Goal: Check status: Check status

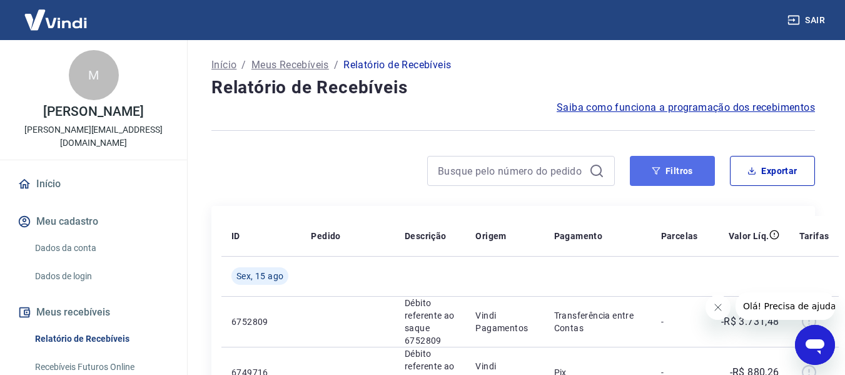
click at [681, 180] on button "Filtros" at bounding box center [672, 171] width 85 height 30
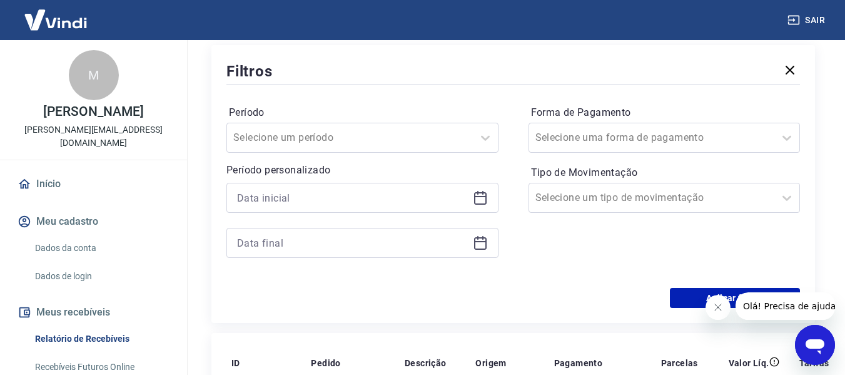
scroll to position [167, 0]
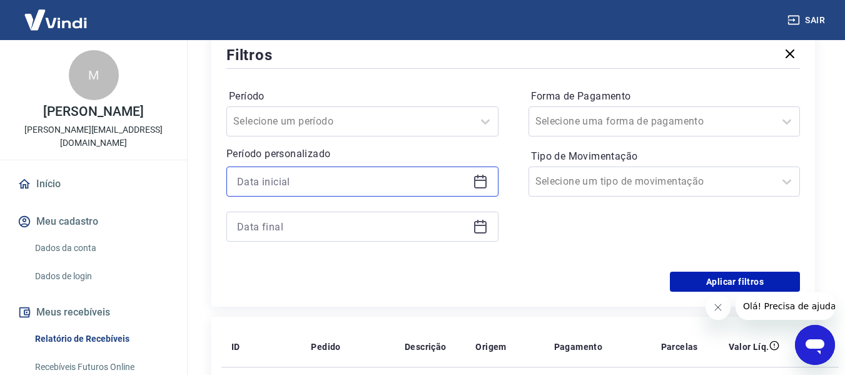
click at [268, 176] on input at bounding box center [352, 181] width 231 height 19
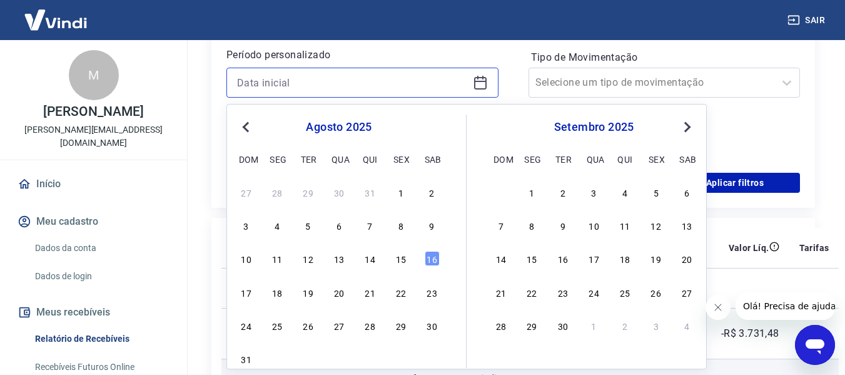
scroll to position [333, 0]
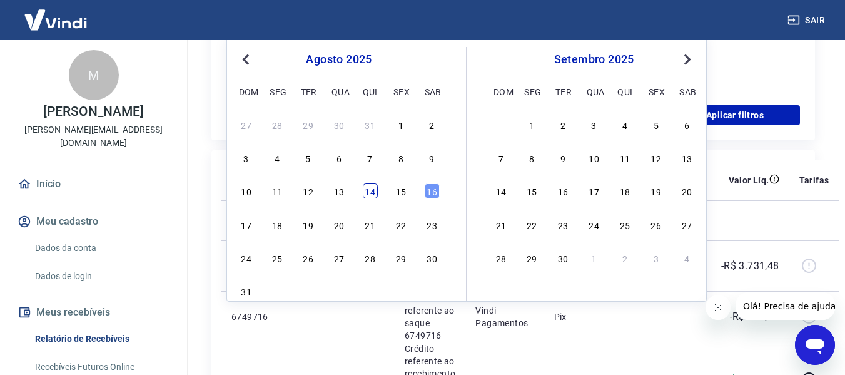
click at [363, 194] on div "14" at bounding box center [370, 190] width 15 height 15
type input "[DATE]"
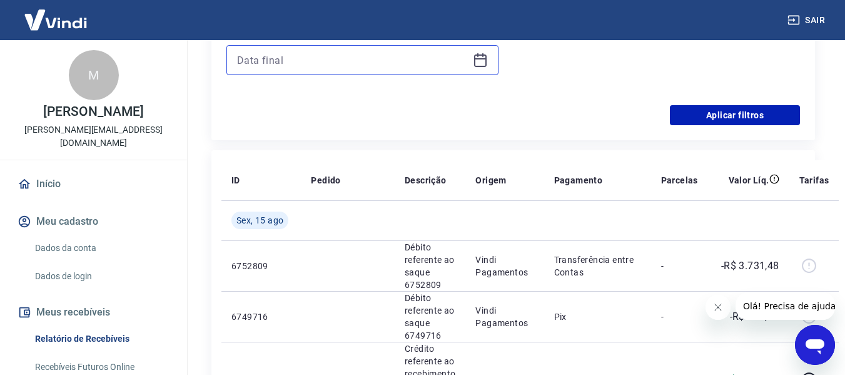
click at [326, 68] on input at bounding box center [352, 60] width 231 height 19
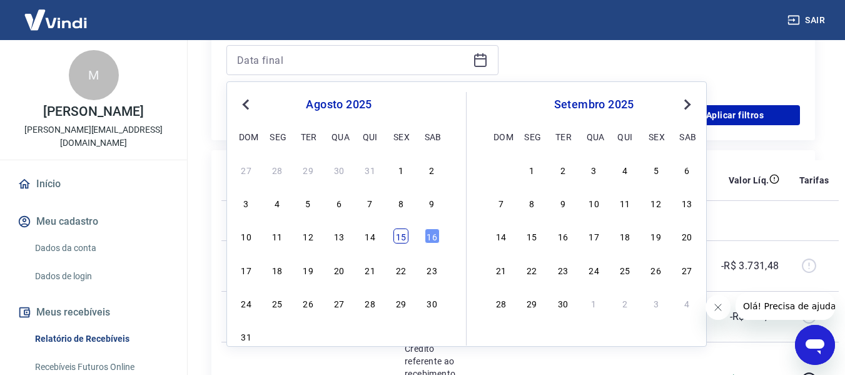
click at [404, 235] on div "15" at bounding box center [401, 235] width 15 height 15
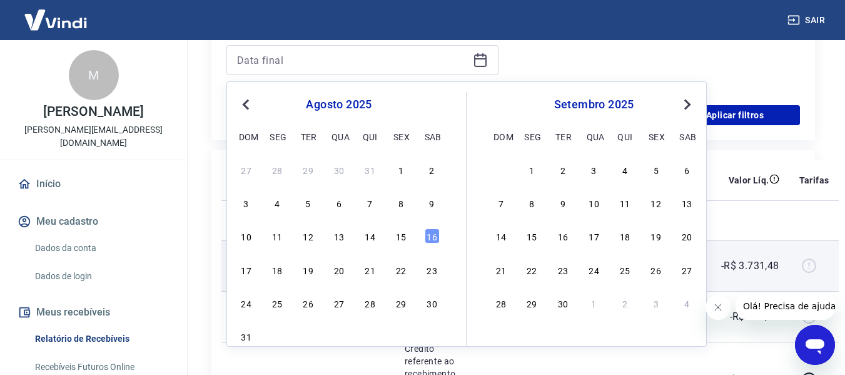
type input "[DATE]"
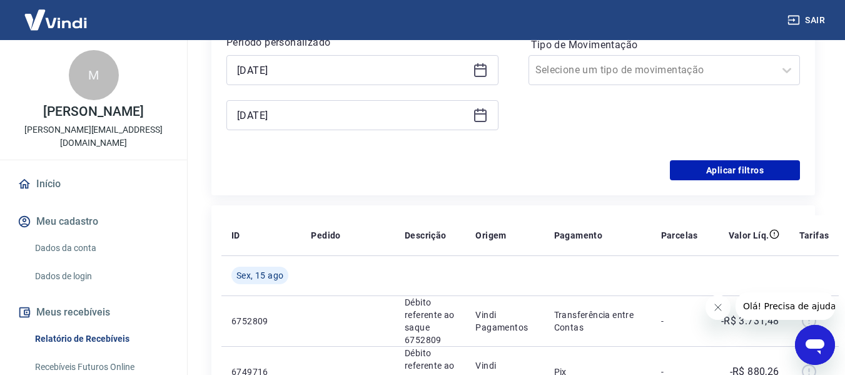
scroll to position [250, 0]
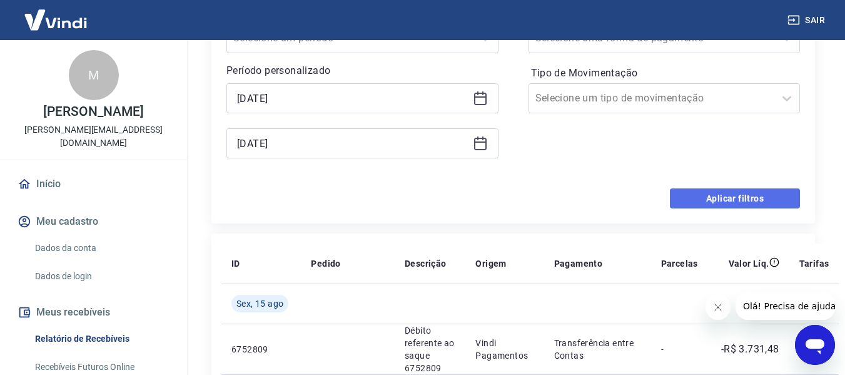
click at [754, 198] on button "Aplicar filtros" at bounding box center [735, 198] width 130 height 20
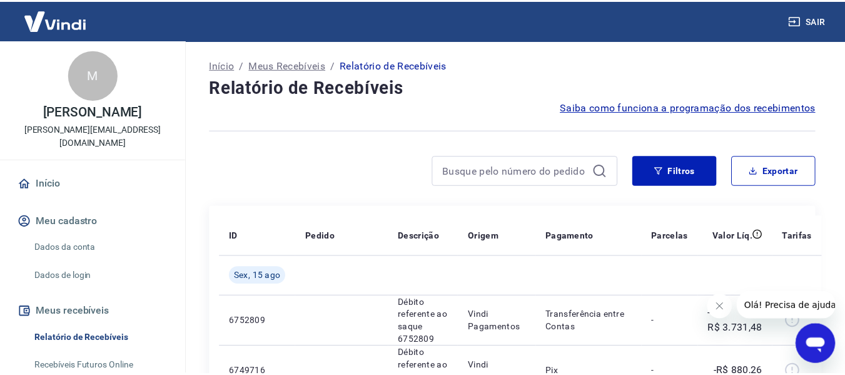
scroll to position [333, 0]
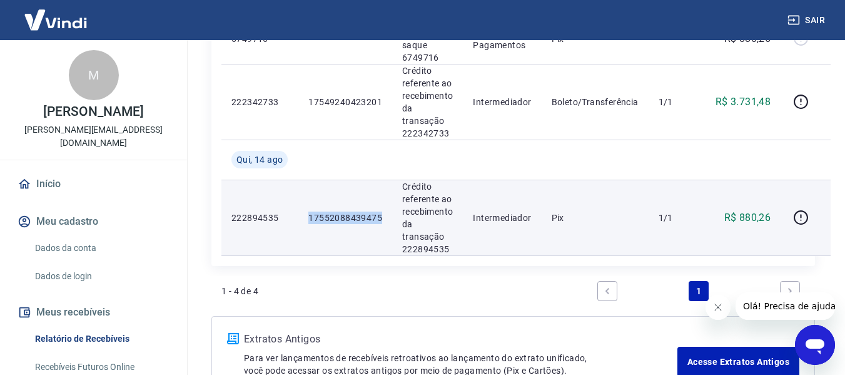
drag, startPoint x: 303, startPoint y: 219, endPoint x: 385, endPoint y: 219, distance: 81.3
click at [385, 219] on td "17552088439475" at bounding box center [345, 218] width 94 height 76
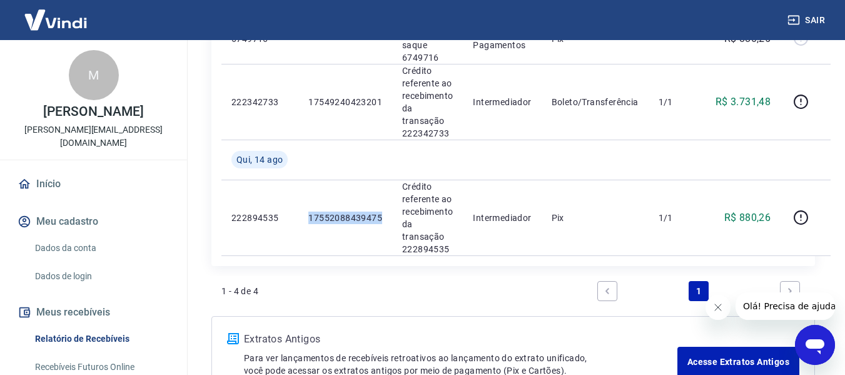
copy p "17552088439475"
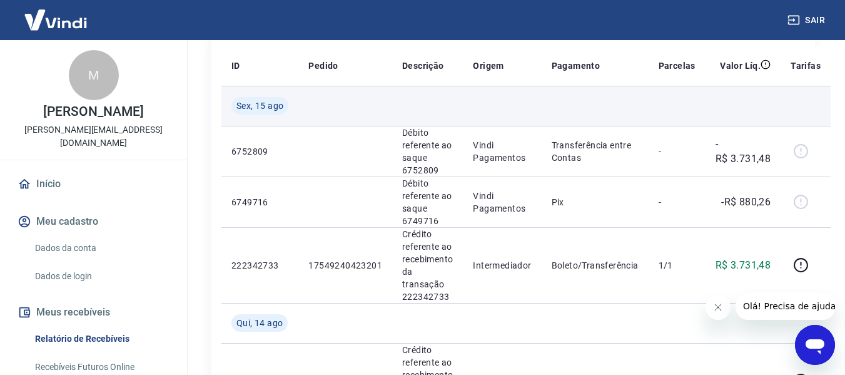
scroll to position [167, 0]
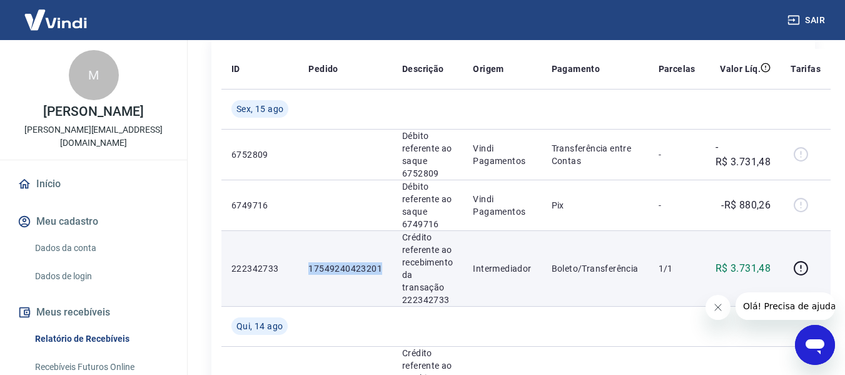
drag, startPoint x: 301, startPoint y: 260, endPoint x: 380, endPoint y: 273, distance: 79.9
click at [380, 273] on td "17549240423201" at bounding box center [345, 268] width 94 height 76
copy p "17549240423201"
